Goal: Task Accomplishment & Management: Manage account settings

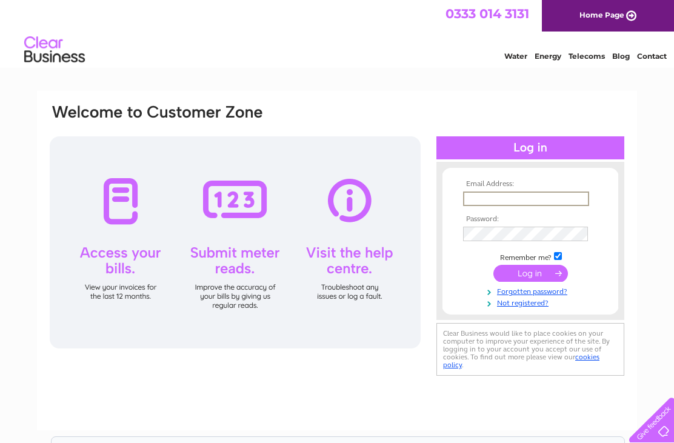
type input "Lisdar@icloud.com"
click at [530, 274] on input "submit" at bounding box center [530, 273] width 75 height 17
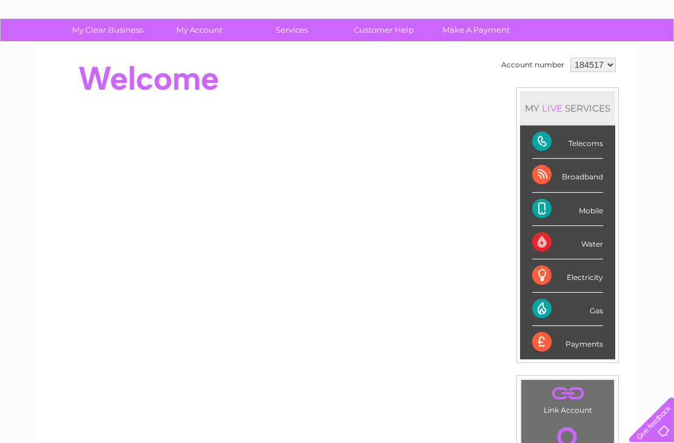
scroll to position [71, 0]
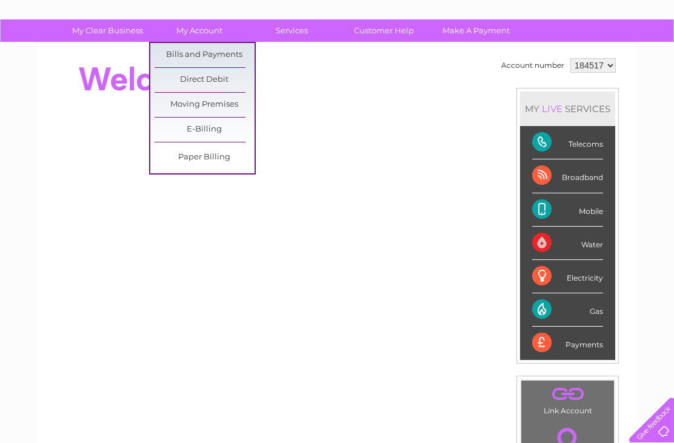
click at [231, 58] on link "Bills and Payments" at bounding box center [204, 55] width 100 height 24
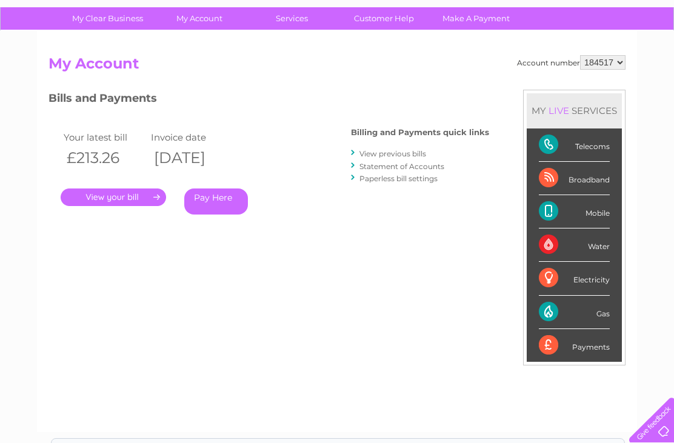
scroll to position [82, 0]
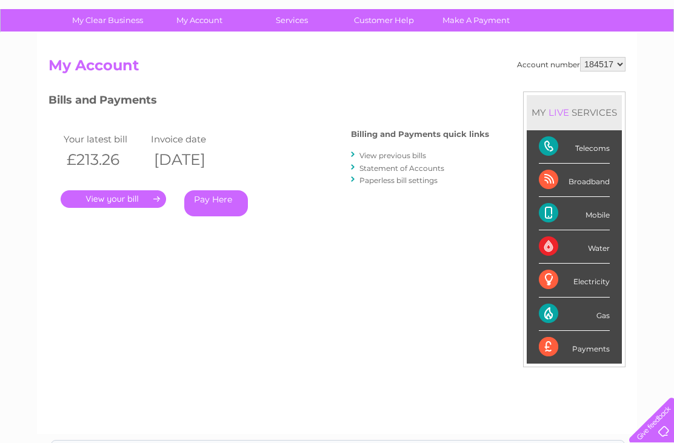
click at [122, 200] on link "." at bounding box center [113, 199] width 105 height 18
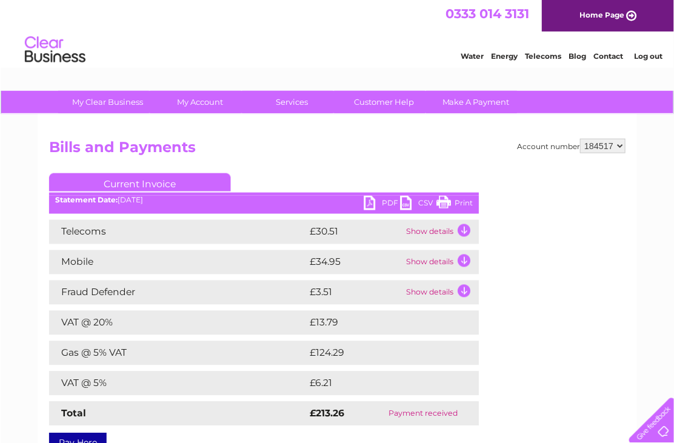
scroll to position [1, 0]
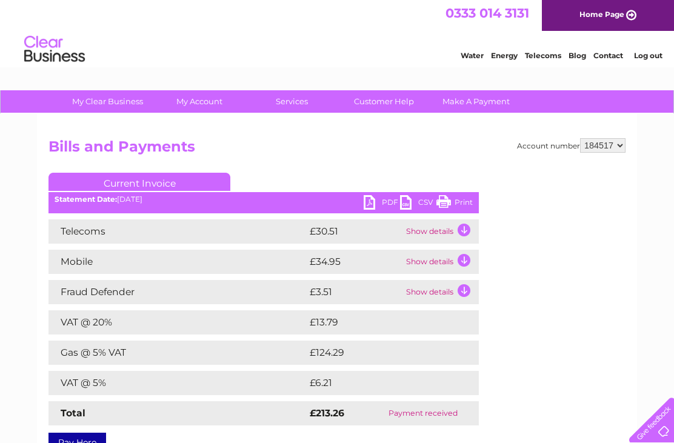
click at [459, 262] on td "Show details" at bounding box center [441, 262] width 76 height 24
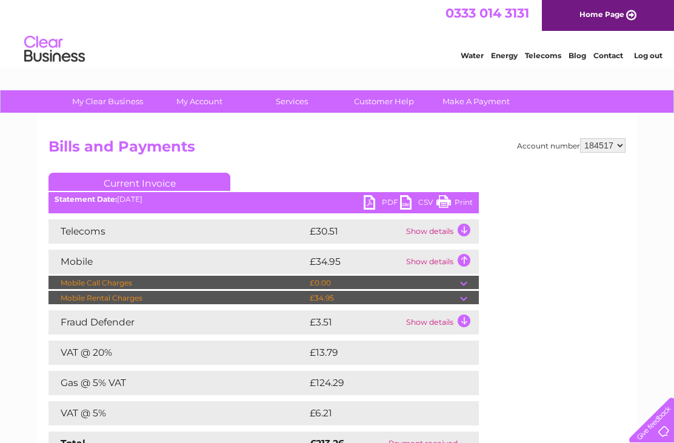
click at [468, 302] on td at bounding box center [469, 298] width 19 height 15
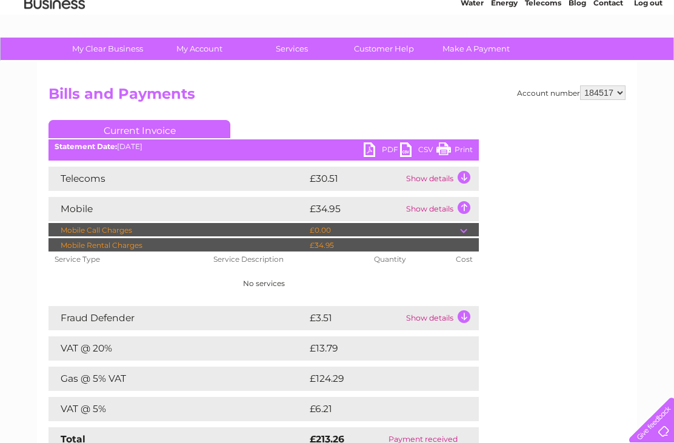
scroll to position [0, 0]
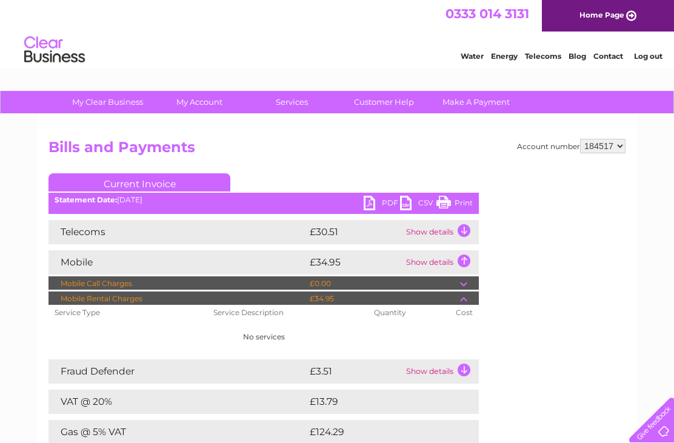
click at [459, 235] on td "Show details" at bounding box center [441, 232] width 76 height 24
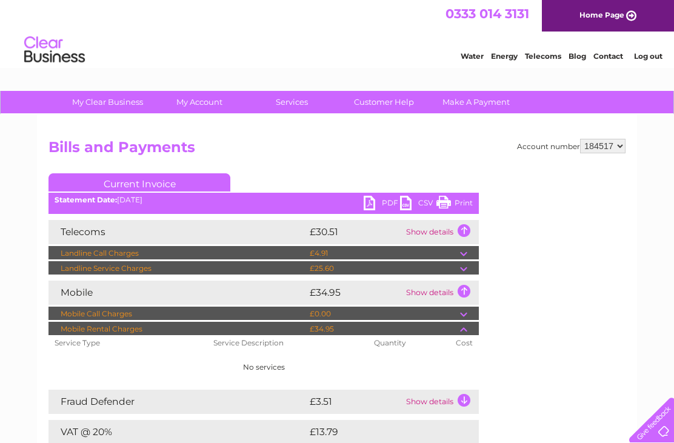
click at [626, 27] on link "Home Page" at bounding box center [608, 15] width 132 height 31
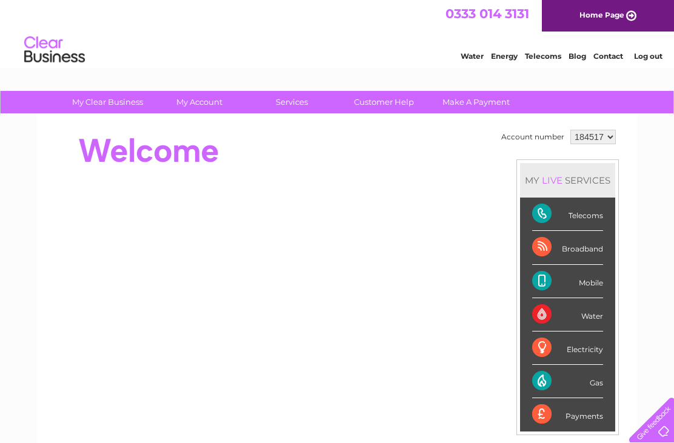
click at [610, 139] on select "184517" at bounding box center [592, 137] width 45 height 15
click at [648, 61] on link "Log out" at bounding box center [648, 55] width 28 height 9
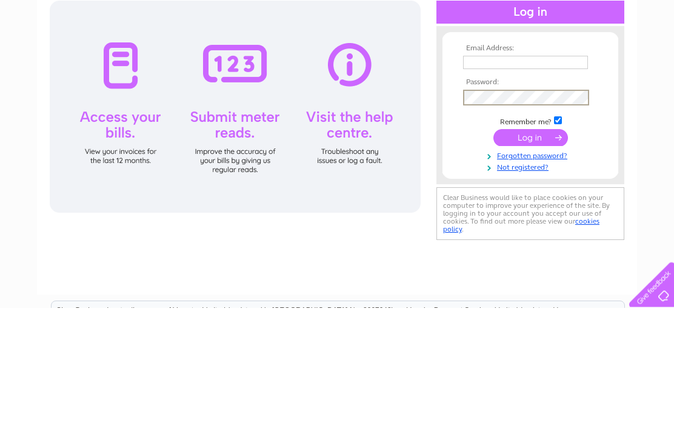
click at [495, 191] on input "text" at bounding box center [525, 197] width 125 height 13
type input "[EMAIL_ADDRESS][DOMAIN_NAME]"
click at [551, 265] on input "submit" at bounding box center [530, 273] width 75 height 17
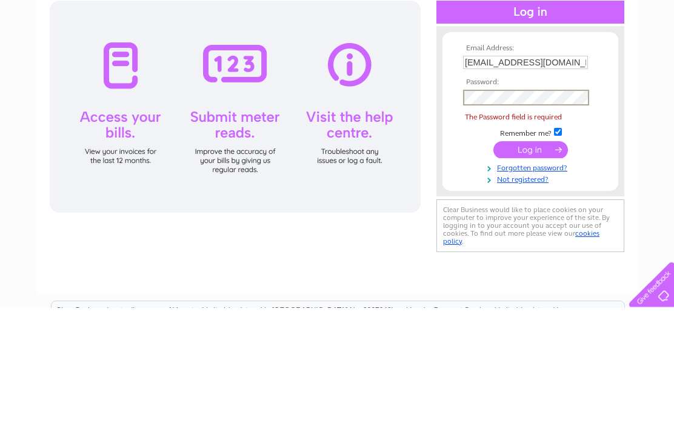
scroll to position [136, 0]
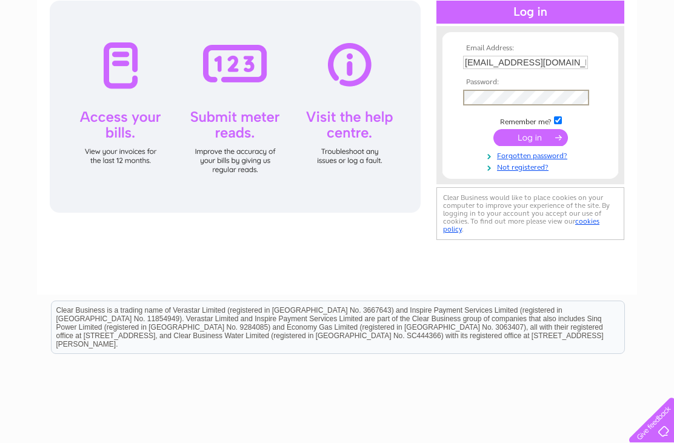
click at [532, 146] on input "submit" at bounding box center [530, 137] width 75 height 17
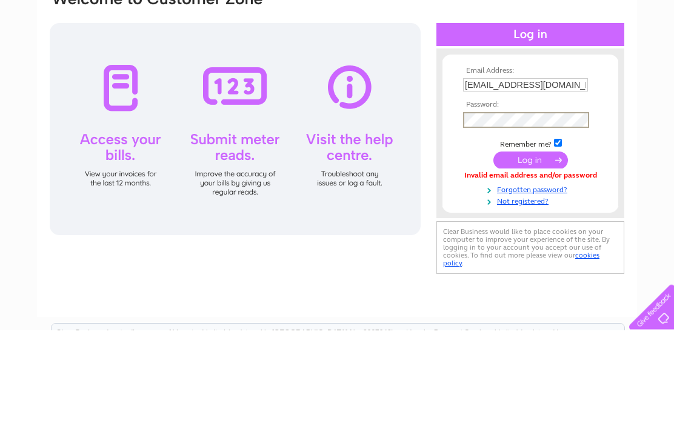
type input "[EMAIL_ADDRESS][DOMAIN_NAME]"
click at [530, 265] on input "submit" at bounding box center [530, 273] width 75 height 17
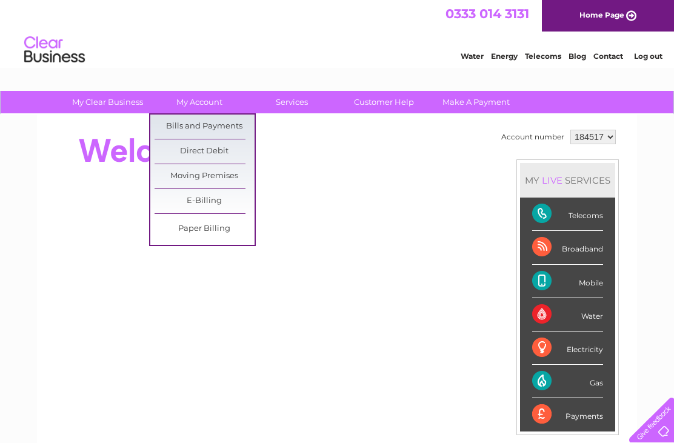
click at [217, 133] on link "Bills and Payments" at bounding box center [204, 126] width 100 height 24
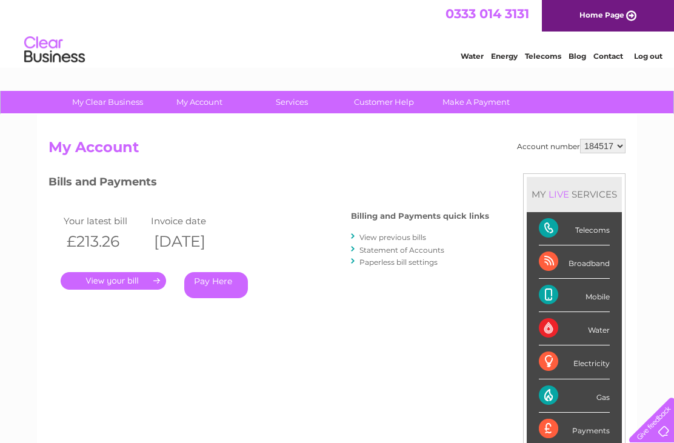
click at [652, 58] on link "Log out" at bounding box center [648, 55] width 28 height 9
click at [641, 61] on link "Log out" at bounding box center [648, 55] width 28 height 9
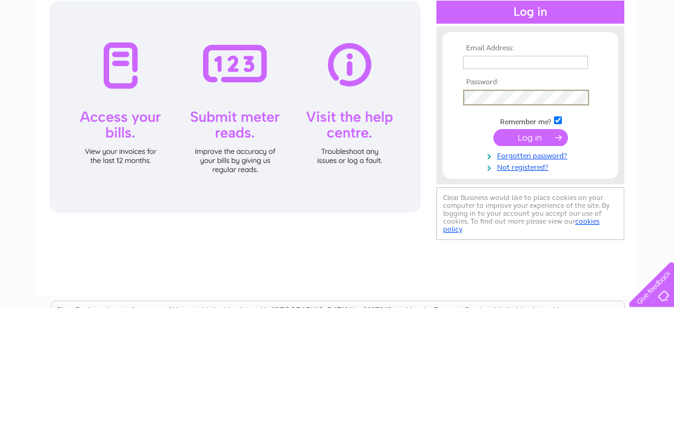
click at [480, 191] on input "text" at bounding box center [525, 197] width 125 height 13
type input "sanmel@btinternet.com"
click at [533, 265] on input "submit" at bounding box center [530, 273] width 75 height 17
click at [497, 191] on input "text" at bounding box center [525, 197] width 125 height 13
type input "sanmel@btinternet.com"
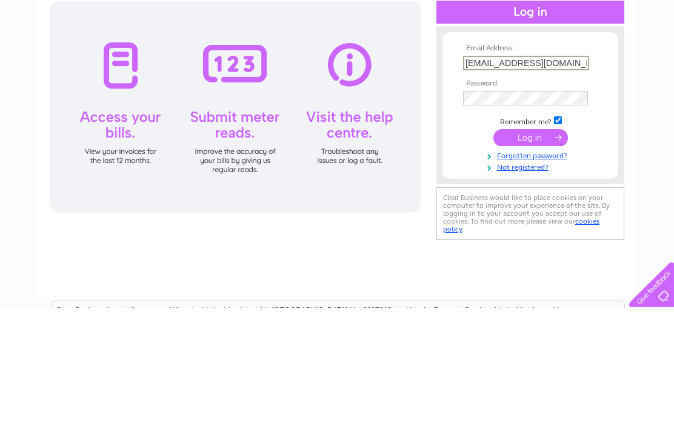
click at [533, 265] on input "submit" at bounding box center [530, 273] width 75 height 17
click at [540, 263] on input "submit" at bounding box center [530, 271] width 75 height 17
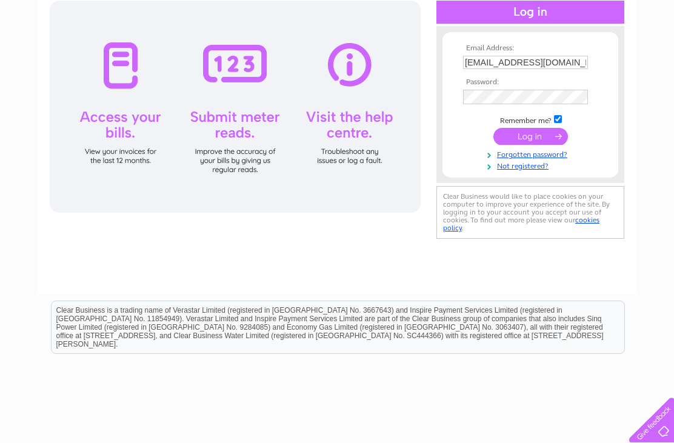
click at [556, 24] on div at bounding box center [530, 12] width 188 height 23
click at [533, 145] on input "submit" at bounding box center [530, 136] width 75 height 17
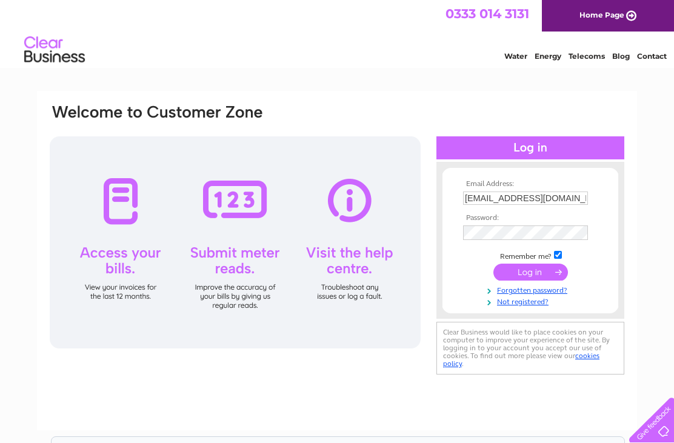
click at [542, 280] on input "submit" at bounding box center [530, 271] width 75 height 17
click at [546, 278] on input "submit" at bounding box center [530, 271] width 75 height 17
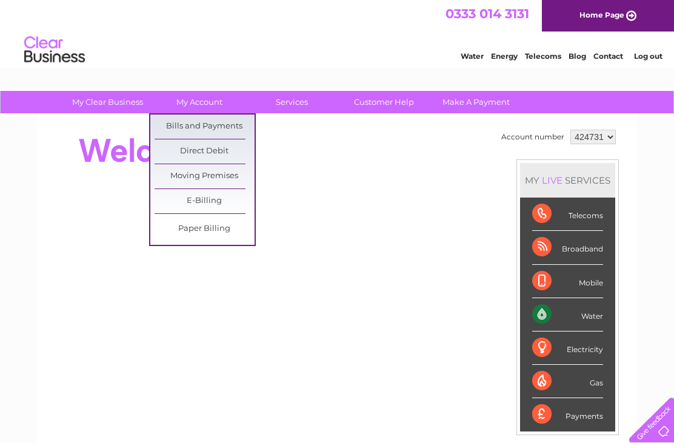
click at [215, 135] on link "Bills and Payments" at bounding box center [204, 126] width 100 height 24
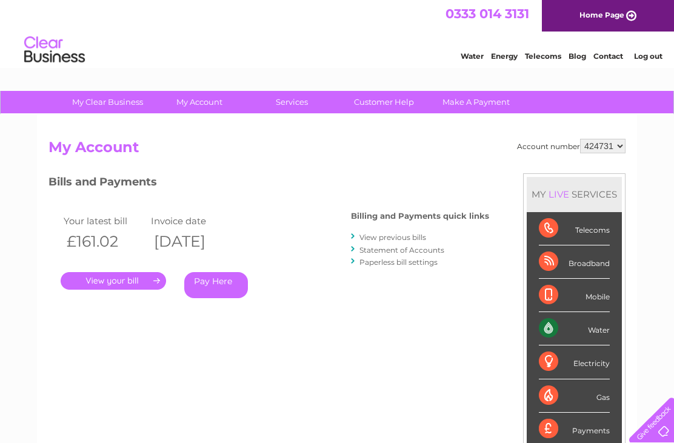
click at [143, 283] on link "." at bounding box center [113, 281] width 105 height 18
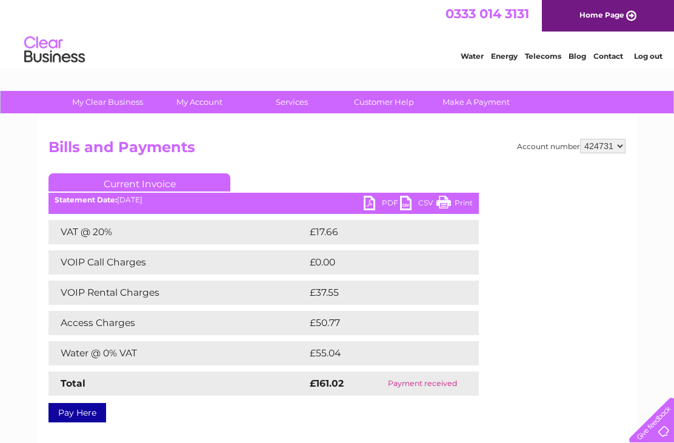
click at [648, 59] on link "Log out" at bounding box center [648, 55] width 28 height 9
